Goal: Task Accomplishment & Management: Complete application form

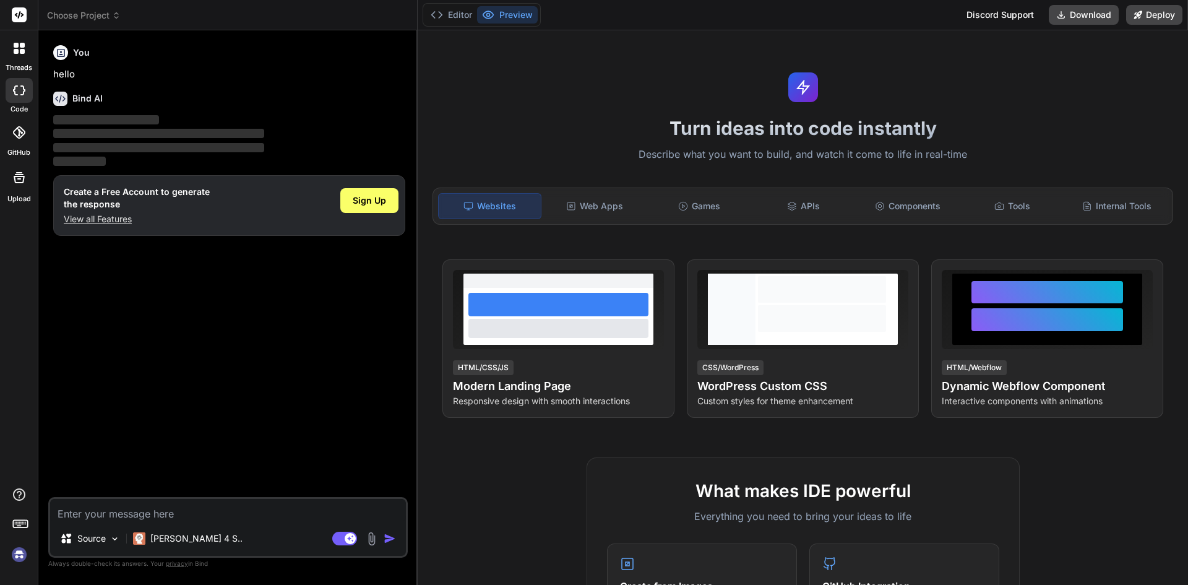
type textarea "x"
click at [128, 517] on textarea at bounding box center [228, 510] width 356 height 22
click at [360, 201] on span "Sign Up" at bounding box center [369, 200] width 33 height 12
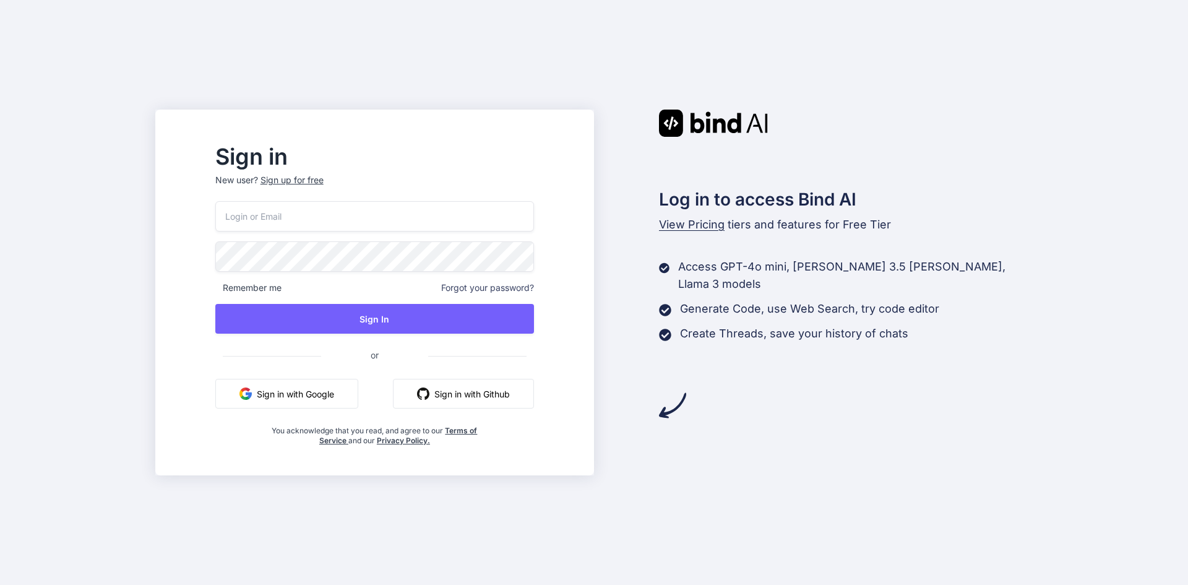
click at [286, 209] on input "email" at bounding box center [374, 216] width 319 height 30
